Goal: Information Seeking & Learning: Learn about a topic

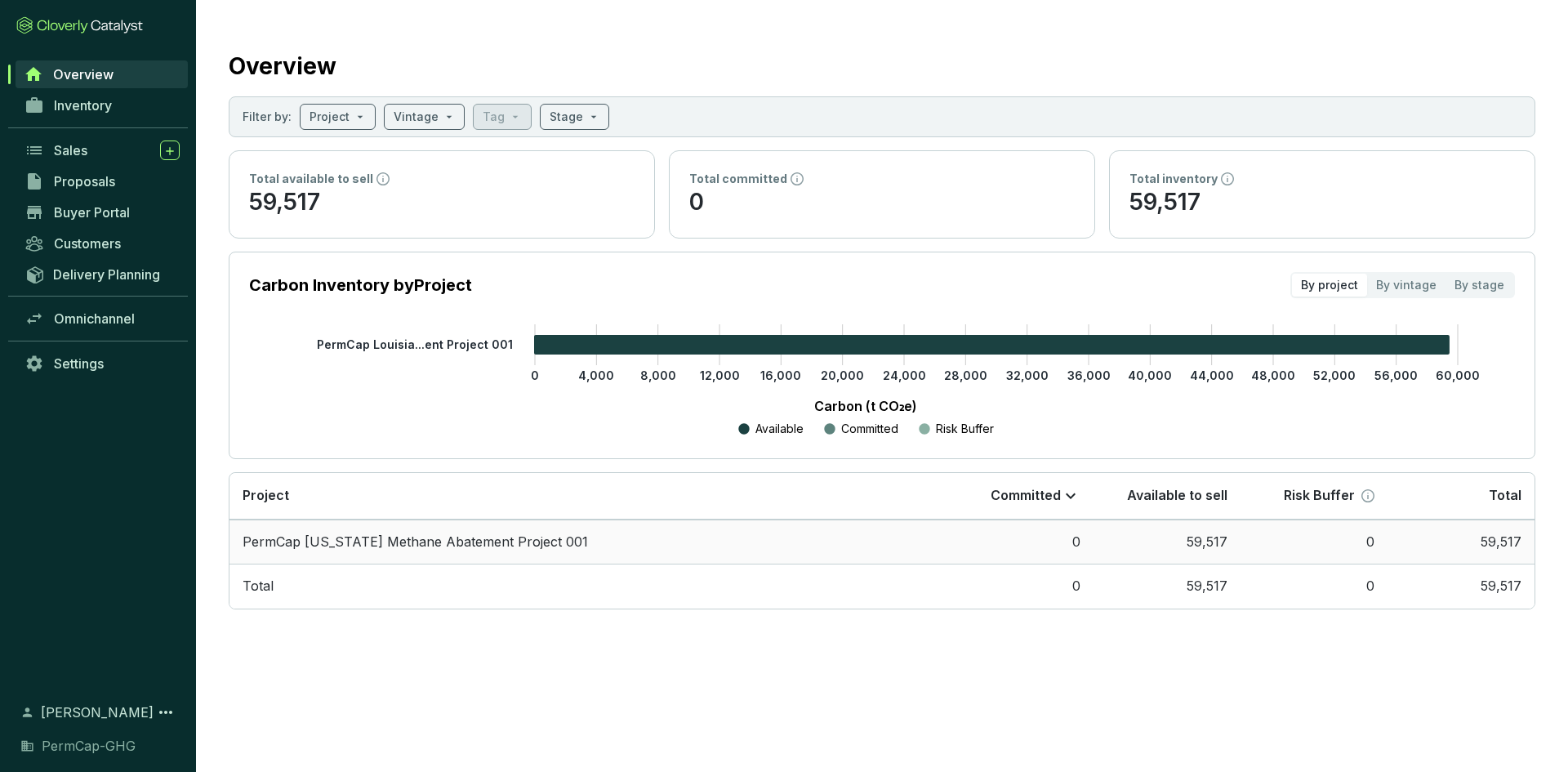
click at [371, 545] on td "PermCap [US_STATE] Methane Abatement Project 001" at bounding box center [589, 541] width 718 height 45
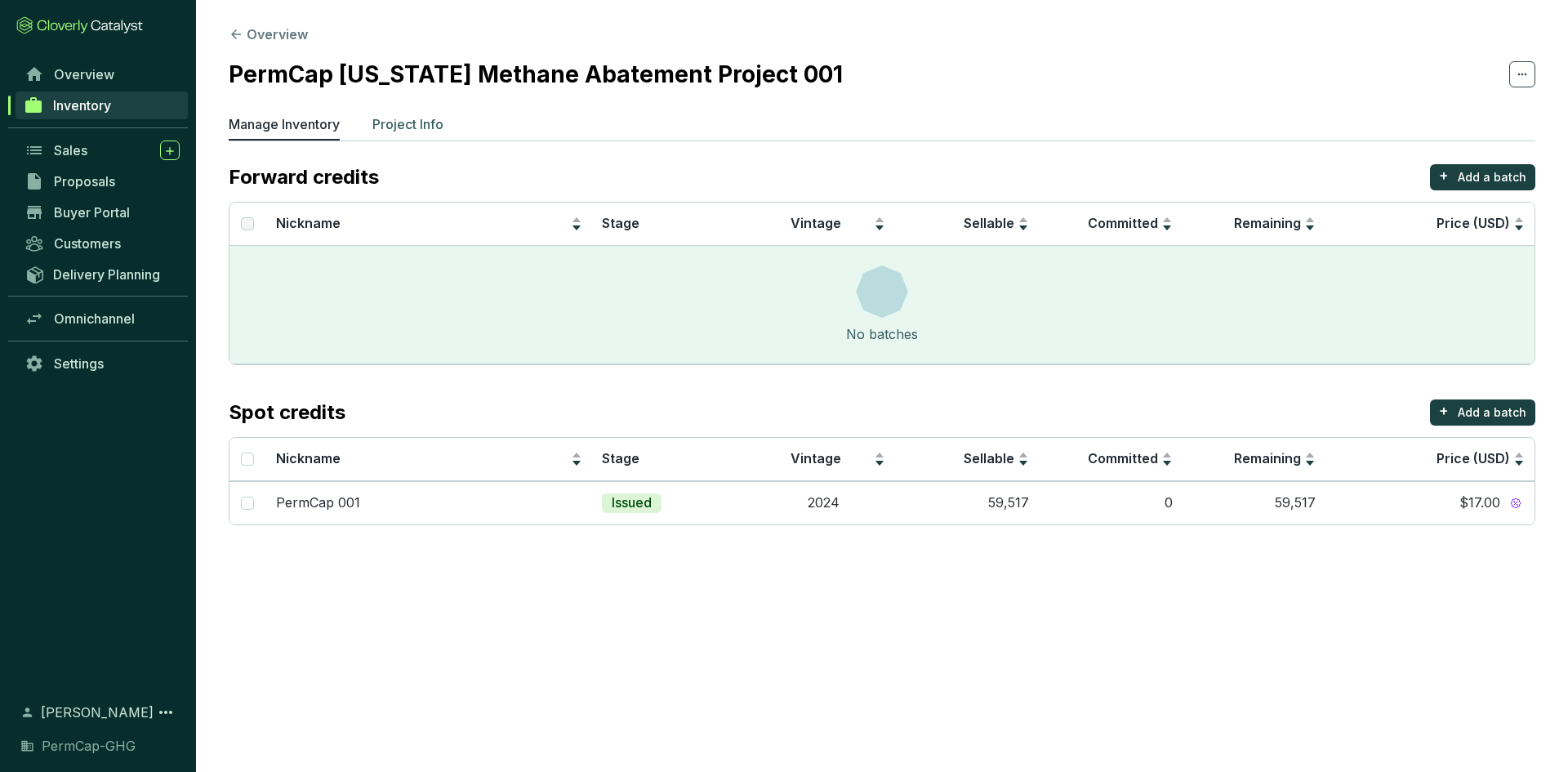
click at [410, 114] on p "Project Info" at bounding box center [408, 124] width 71 height 20
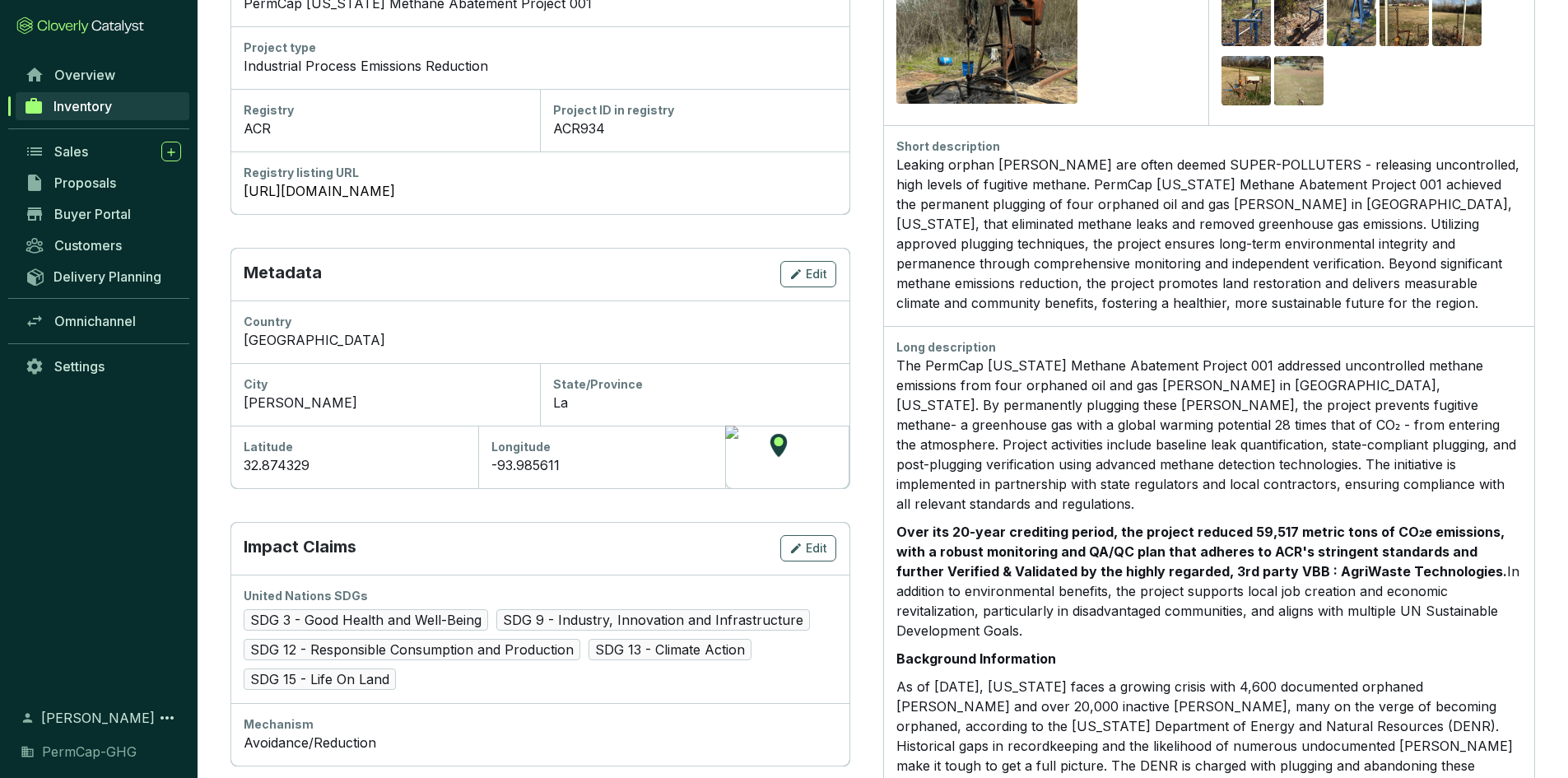
scroll to position [330, 0]
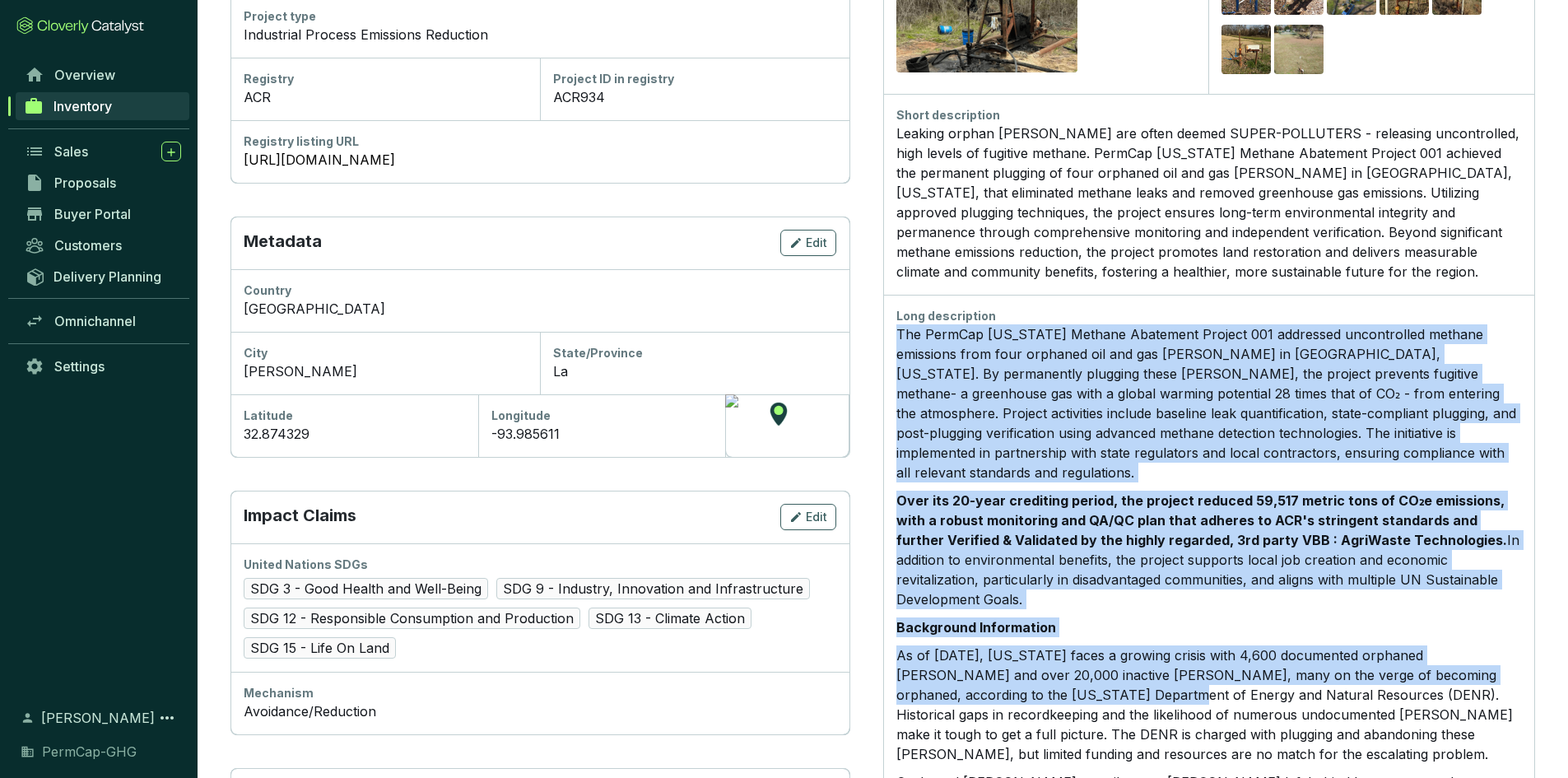
drag, startPoint x: 897, startPoint y: 333, endPoint x: 1025, endPoint y: 684, distance: 373.6
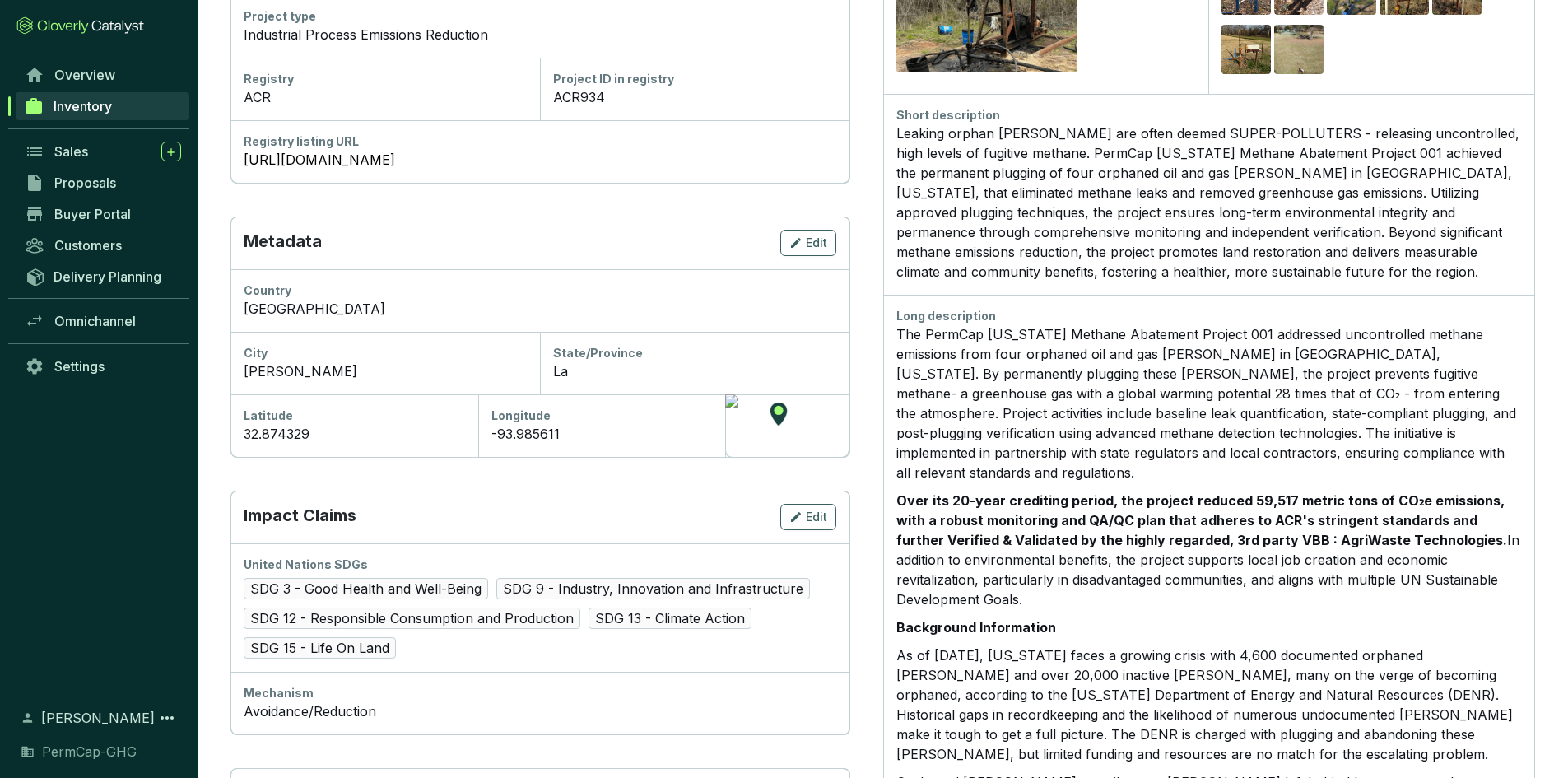
click at [930, 170] on div "Leaking orphan [PERSON_NAME] are often deemed SUPER-POLLUTERS - releasing uncon…" at bounding box center [1208, 202] width 625 height 158
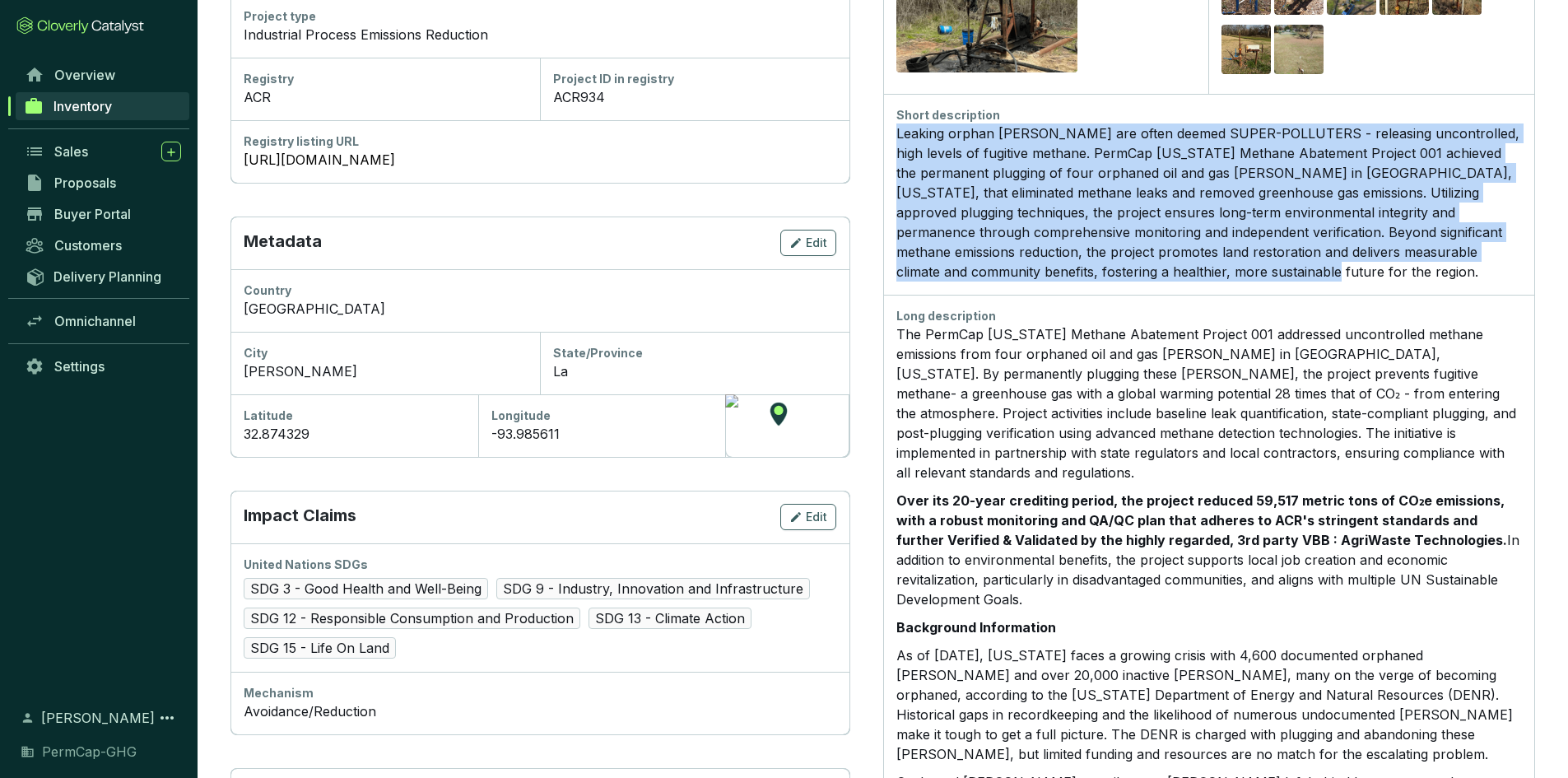
drag, startPoint x: 897, startPoint y: 131, endPoint x: 1140, endPoint y: 274, distance: 282.0
click at [1140, 274] on div "Leaking orphan [PERSON_NAME] are often deemed SUPER-POLLUTERS - releasing uncon…" at bounding box center [1208, 202] width 625 height 158
copy div "Leaking orphan [PERSON_NAME] are often deemed SUPER-POLLUTERS - releasing uncon…"
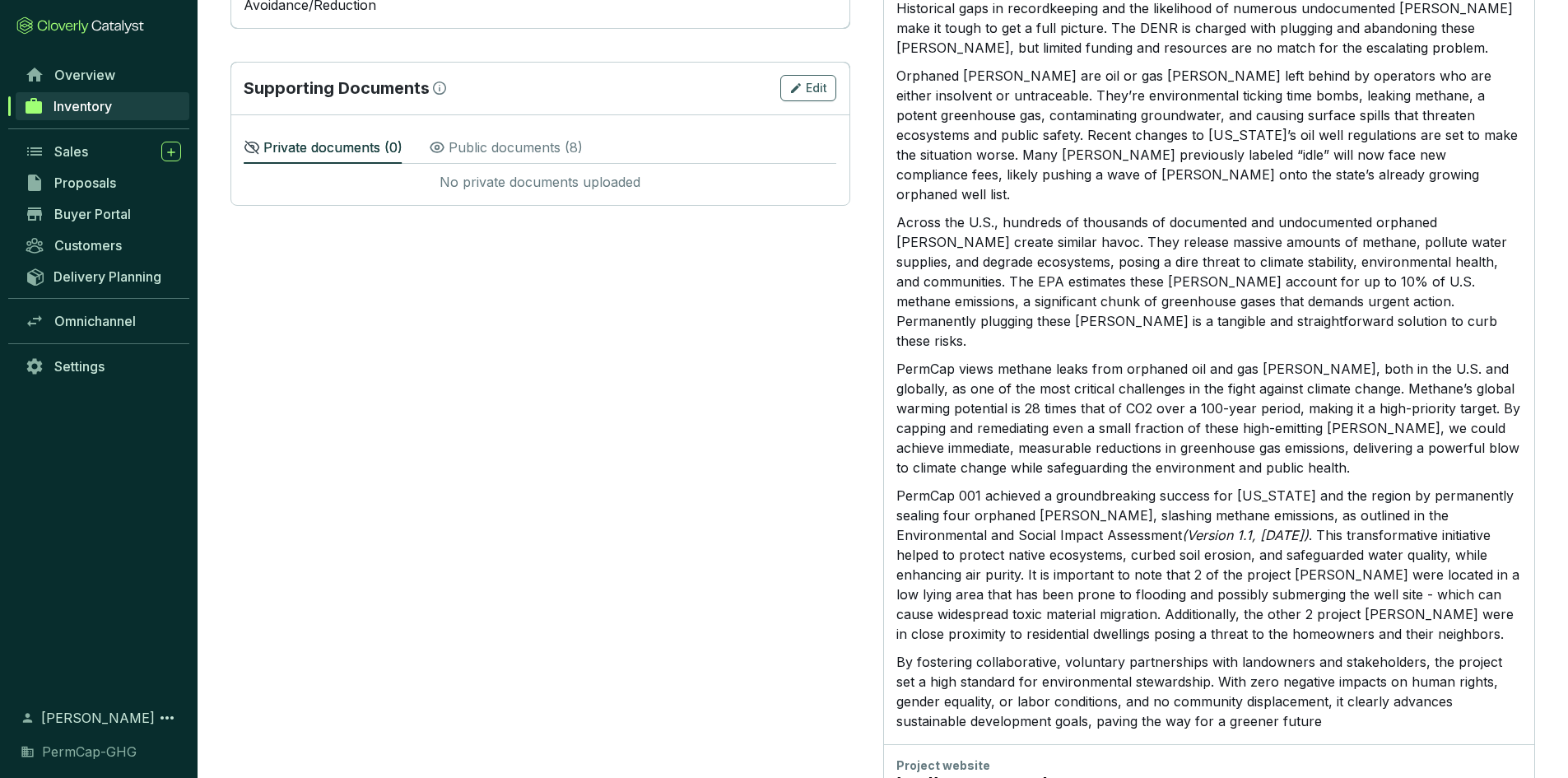
scroll to position [1039, 0]
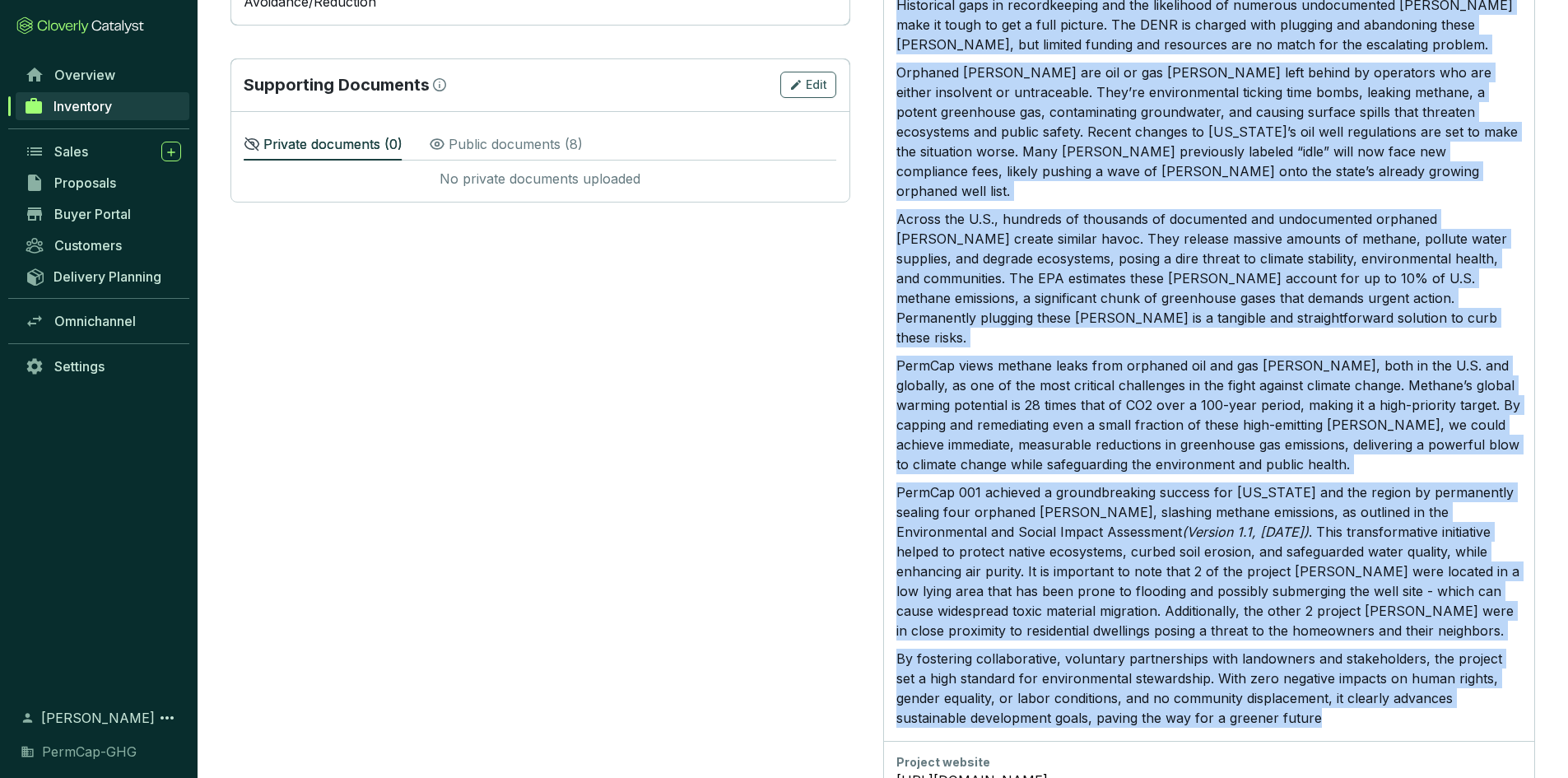
drag, startPoint x: 898, startPoint y: 330, endPoint x: 1252, endPoint y: 664, distance: 486.7
click at [1252, 664] on div "The PermCap [US_STATE] Methane Abatement Project 001 addressed uncontrolled met…" at bounding box center [1208, 171] width 625 height 1113
copy div "Lor IpsuMdo Sitametco Adipisc Elitseddo Eiusmod 438 temporinc utlaboreetdo magn…"
